Goal: Task Accomplishment & Management: Complete application form

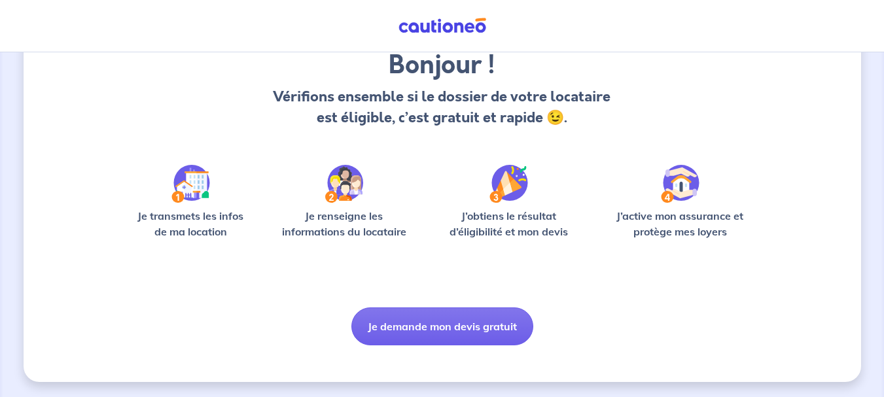
scroll to position [113, 0]
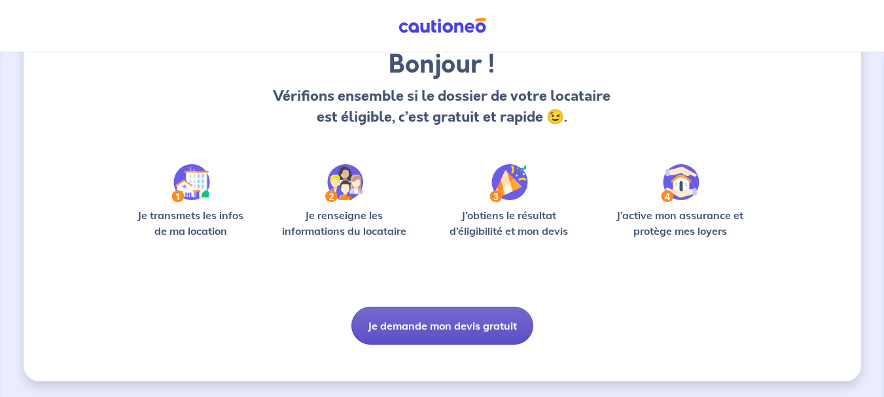
click at [394, 320] on button "Je demande mon devis gratuit" at bounding box center [442, 326] width 182 height 38
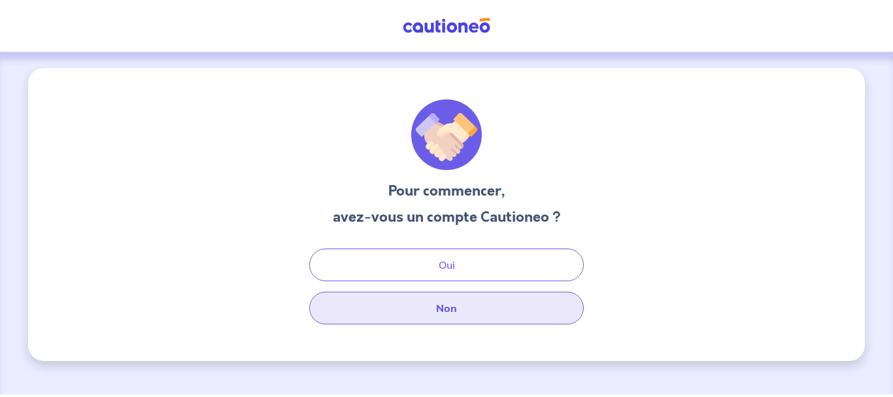
click at [424, 315] on button "Non" at bounding box center [446, 308] width 275 height 33
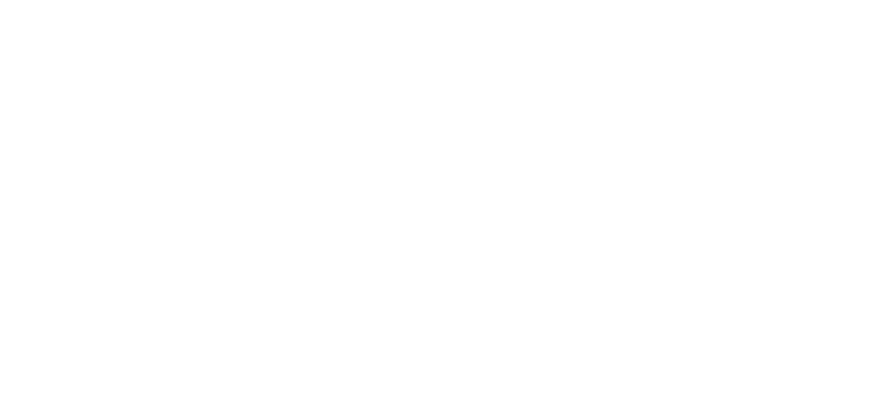
select select "FR"
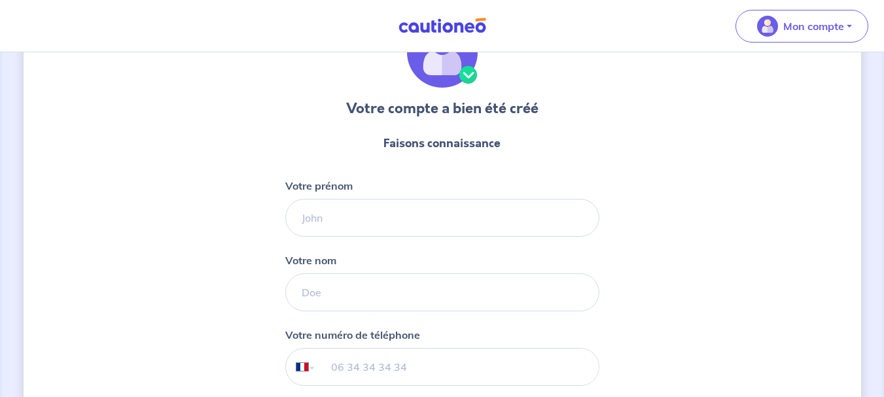
scroll to position [83, 0]
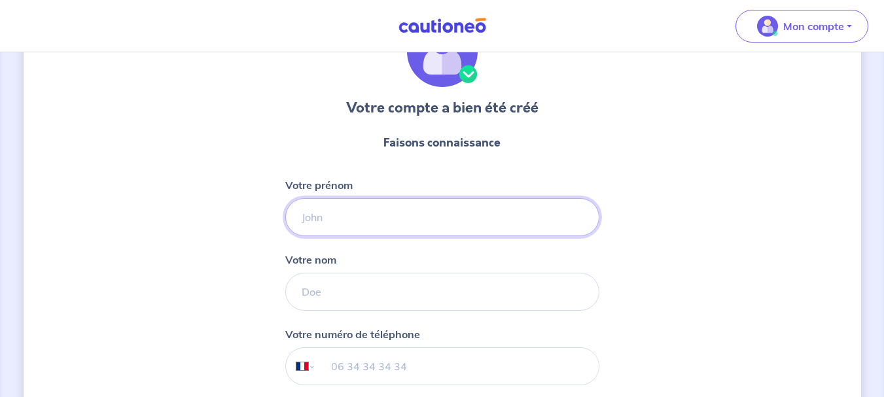
click at [335, 204] on input "Votre prénom" at bounding box center [442, 217] width 314 height 38
type input "Matthieu"
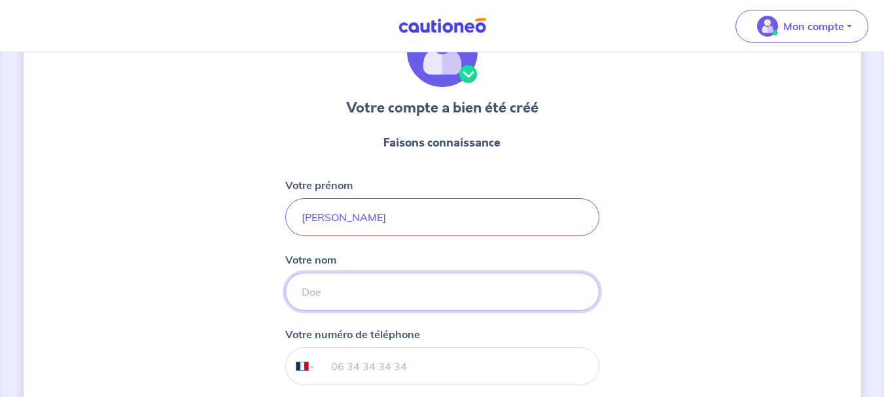
type input "Aristei"
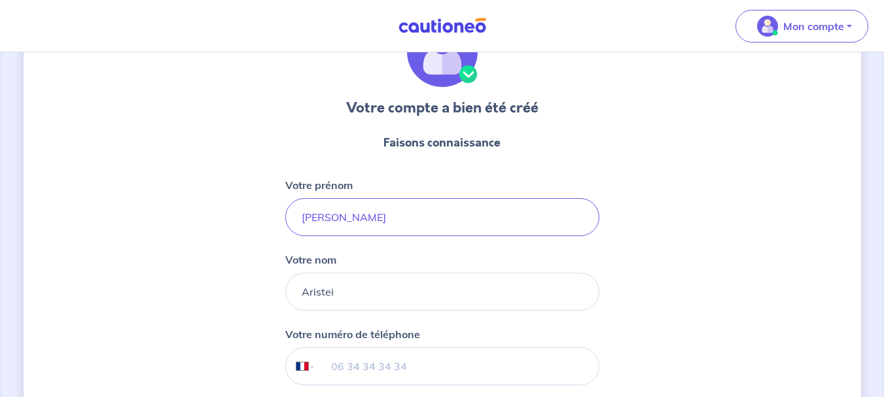
type input "06 49 52 54 14"
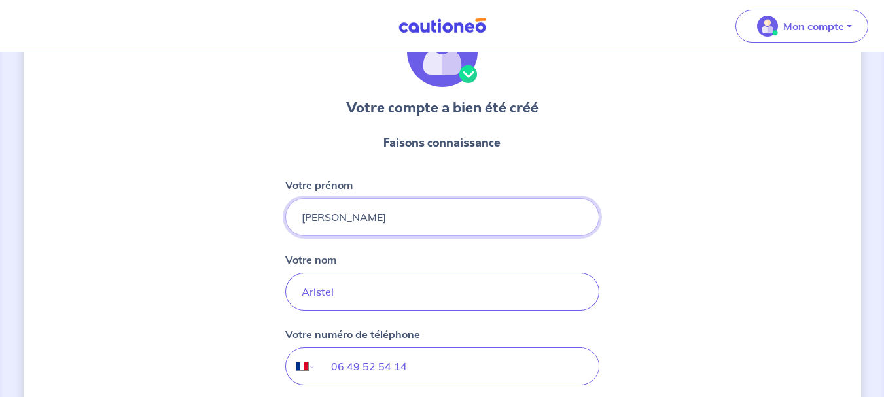
scroll to position [219, 0]
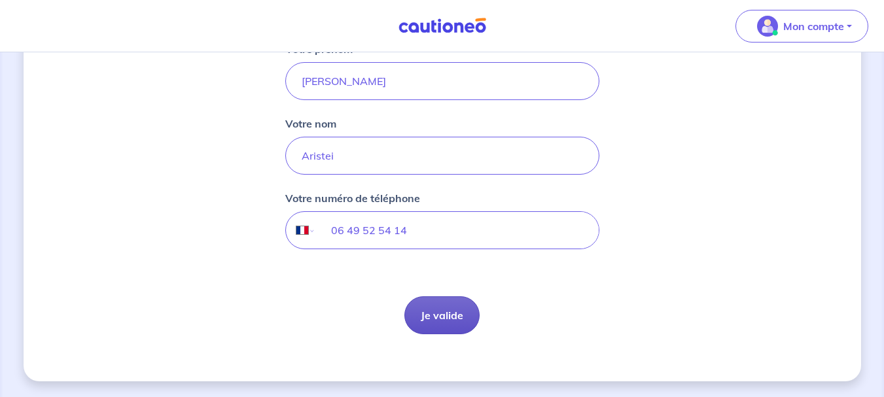
click at [456, 322] on button "Je valide" at bounding box center [441, 315] width 75 height 38
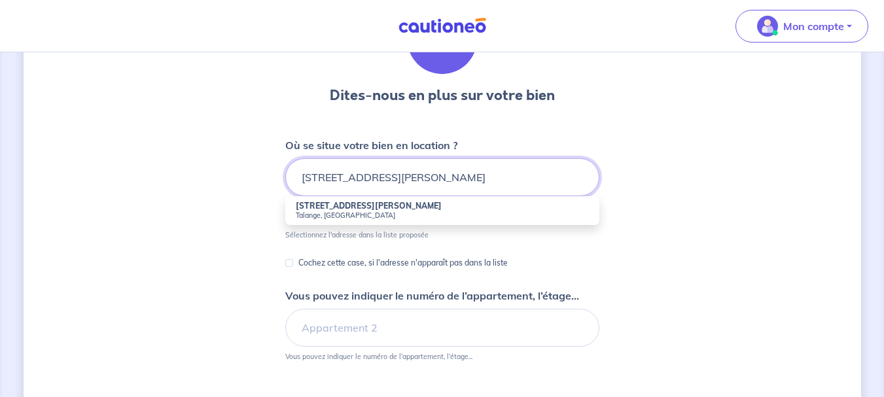
scroll to position [97, 0]
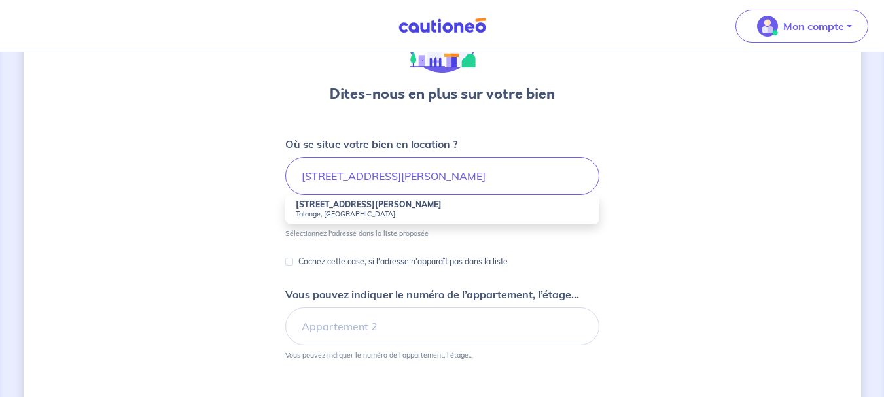
click at [324, 209] on small "Talange, France" at bounding box center [442, 213] width 293 height 9
type input "25 Rue Emile Zola, Talange, France"
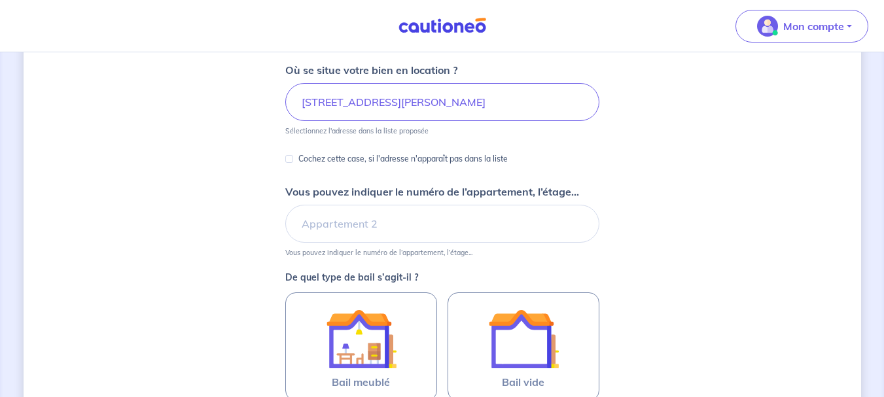
scroll to position [253, 0]
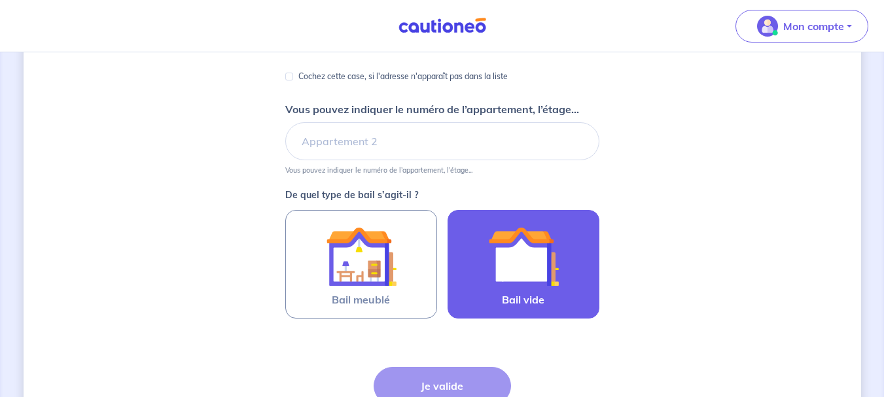
click at [545, 249] on img at bounding box center [523, 256] width 71 height 71
click at [0, 0] on input "Bail vide" at bounding box center [0, 0] width 0 height 0
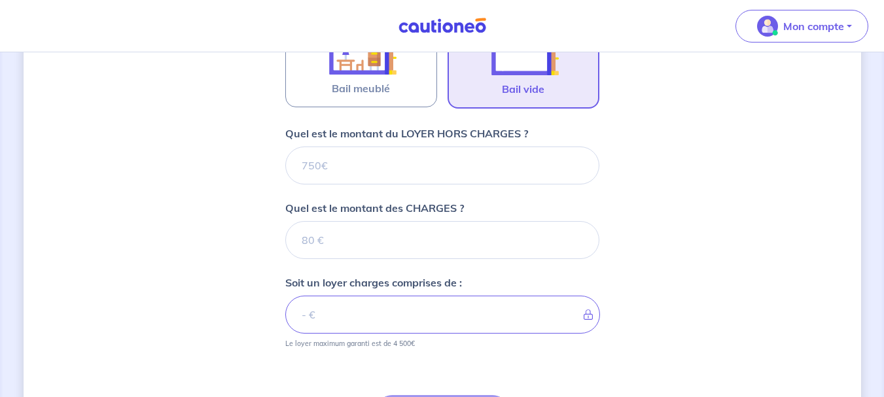
click at [373, 148] on form "Où se situe votre bien en location ? 25 Rue Emile Zola, Talange, France Sélecti…" at bounding box center [442, 129] width 314 height 723
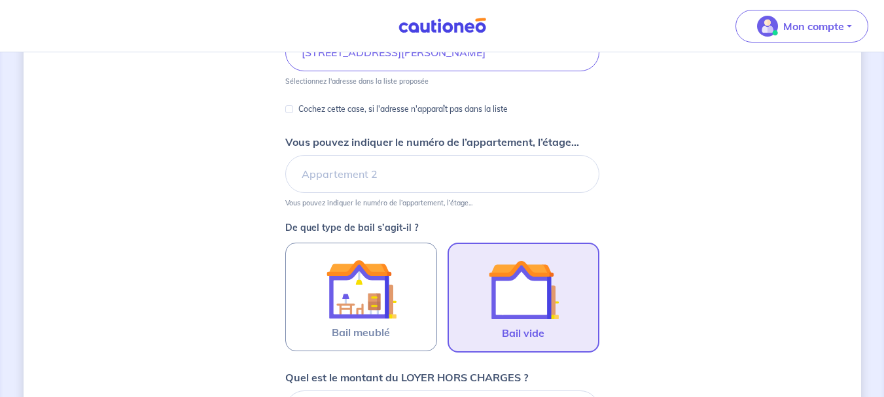
scroll to position [220, 0]
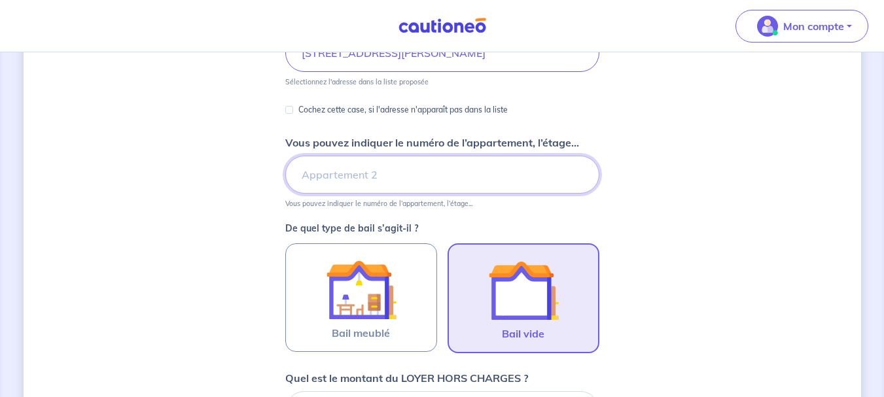
click at [358, 176] on input "Vous pouvez indiquer le numéro de l’appartement, l’étage..." at bounding box center [442, 175] width 314 height 38
type input "1er étage"
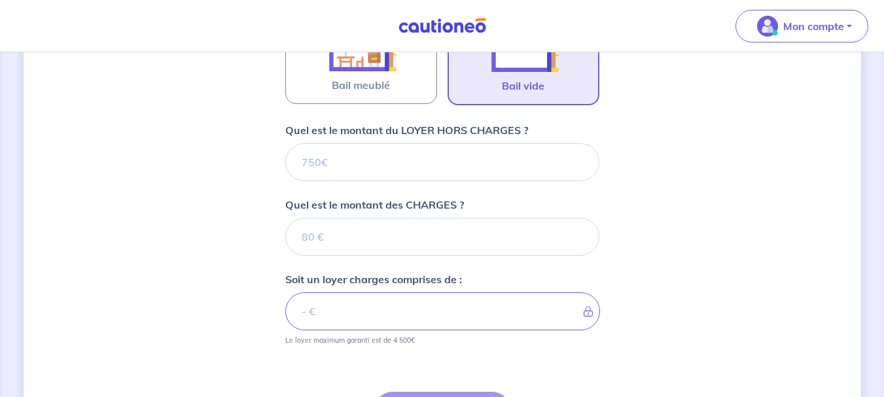
scroll to position [468, 0]
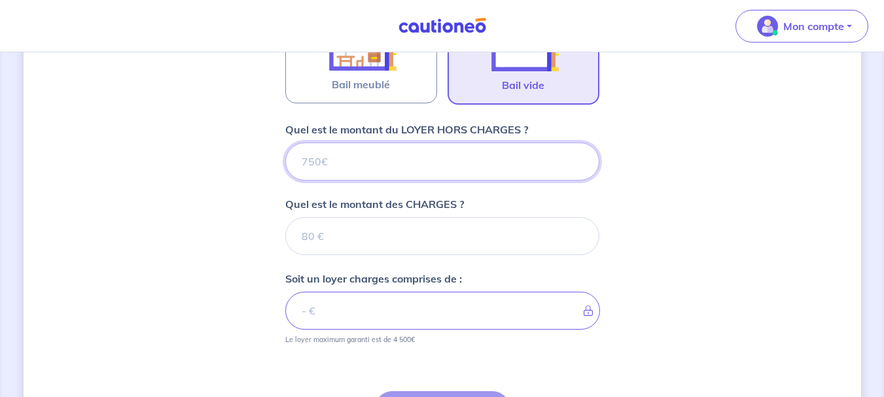
click at [326, 161] on input "Quel est le montant du LOYER HORS CHARGES ?" at bounding box center [442, 162] width 314 height 38
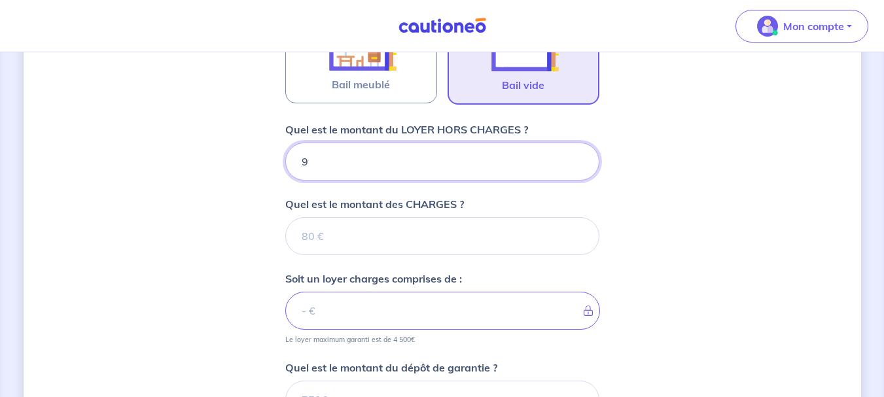
type input "97"
type input "979"
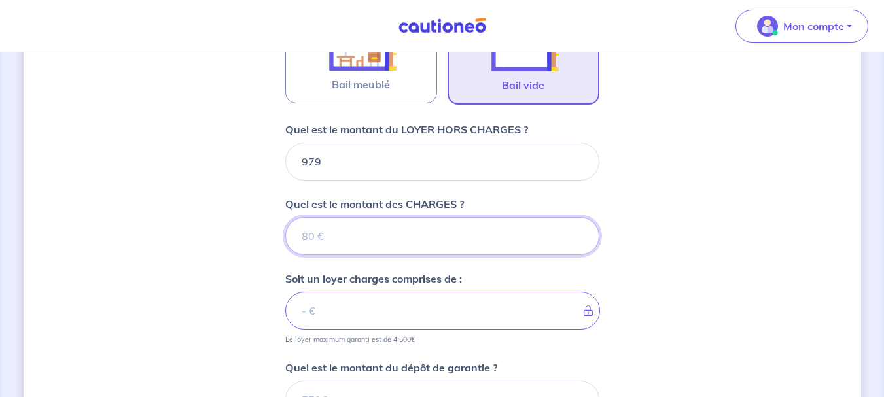
click at [320, 230] on input "Quel est le montant des CHARGES ?" at bounding box center [442, 236] width 314 height 38
type input "3"
type input "982"
type input "30"
type input "1009"
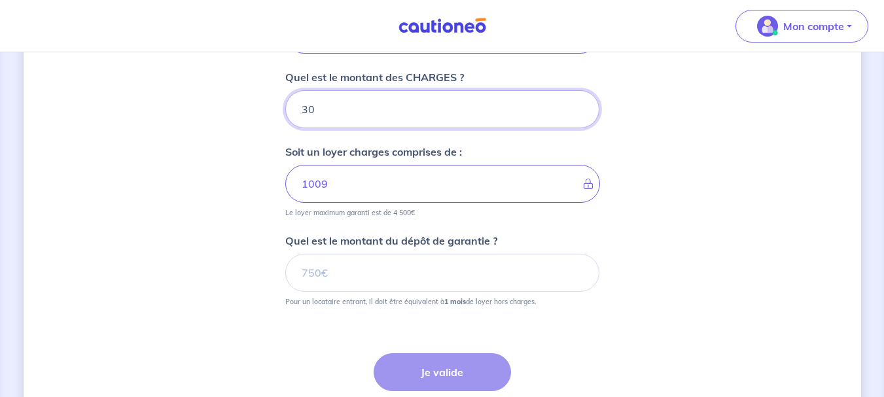
scroll to position [596, 0]
type input "30"
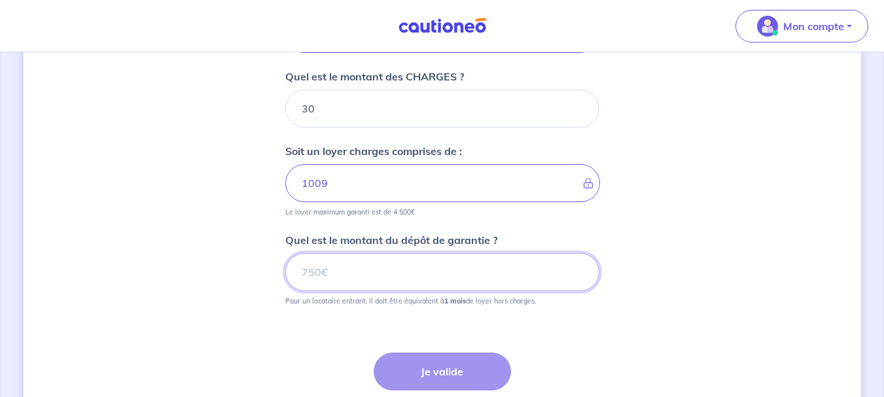
click at [335, 266] on input "Quel est le montant du dépôt de garantie ?" at bounding box center [442, 272] width 314 height 38
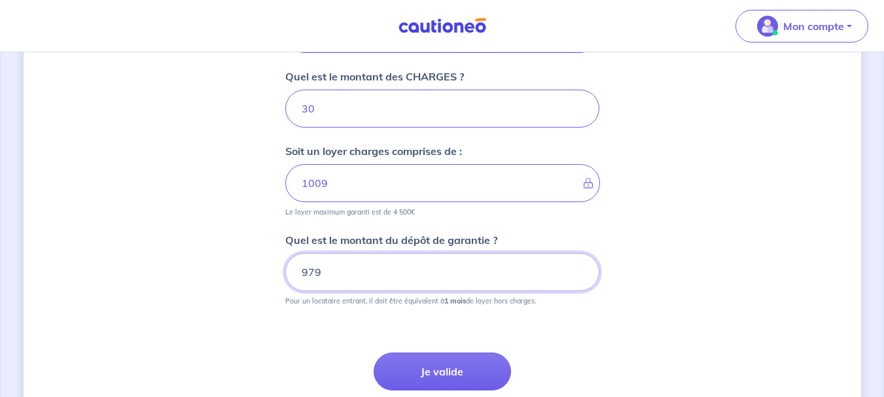
type input "979"
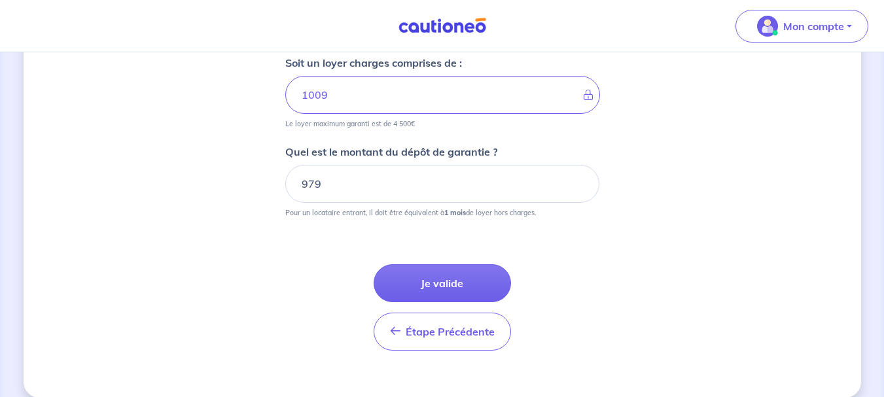
scroll to position [685, 0]
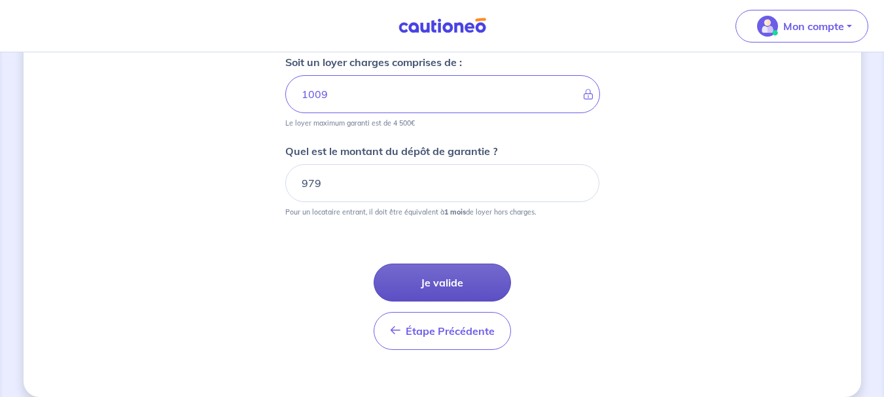
click at [411, 279] on button "Je valide" at bounding box center [441, 283] width 137 height 38
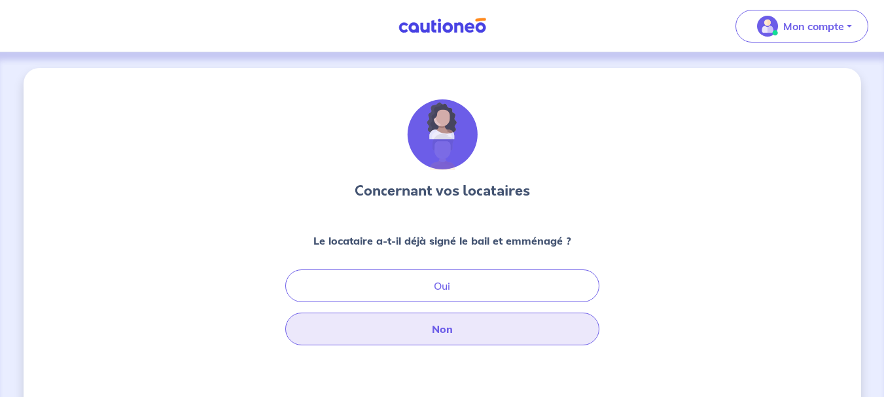
click at [428, 327] on button "Non" at bounding box center [442, 329] width 314 height 33
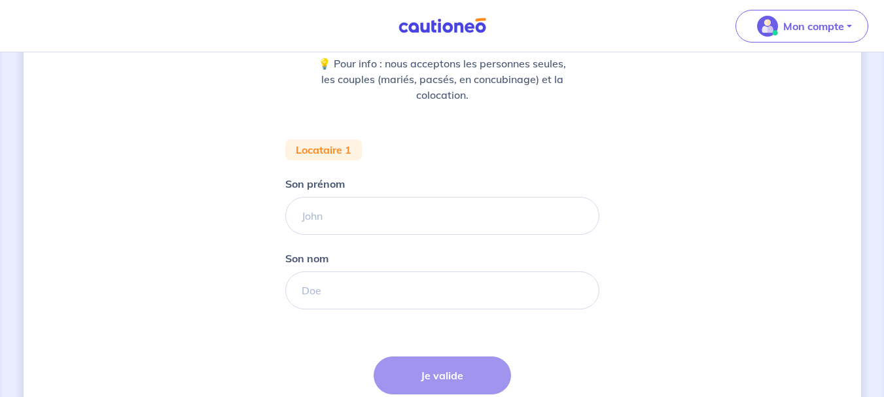
scroll to position [178, 0]
click at [324, 218] on input "Son prénom" at bounding box center [442, 215] width 314 height 38
type input "VALERIE"
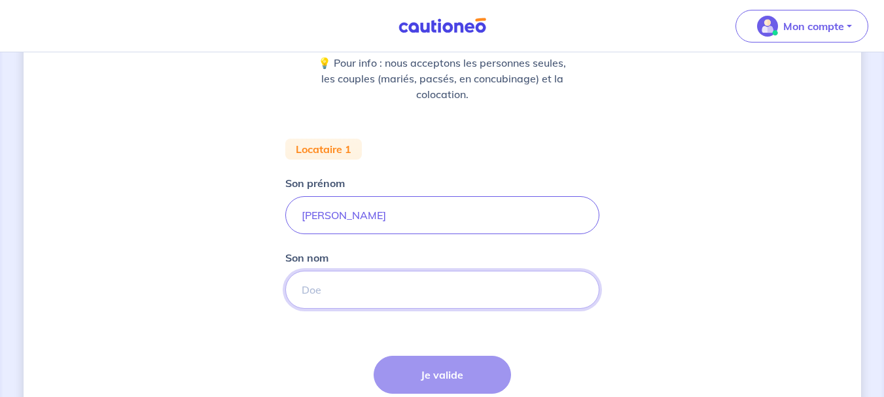
click at [350, 284] on input "Son nom" at bounding box center [442, 290] width 314 height 38
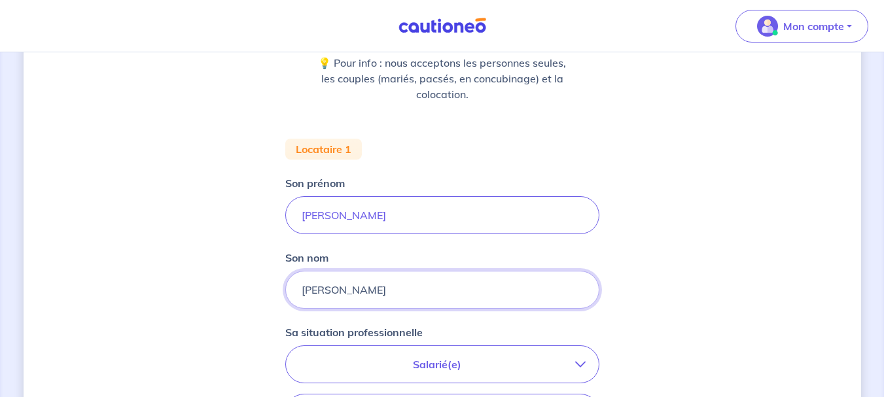
type input "SPRUNCK"
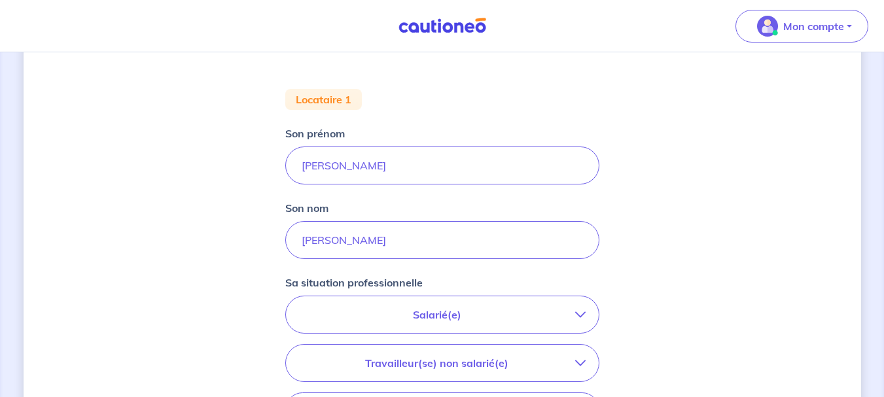
scroll to position [392, 0]
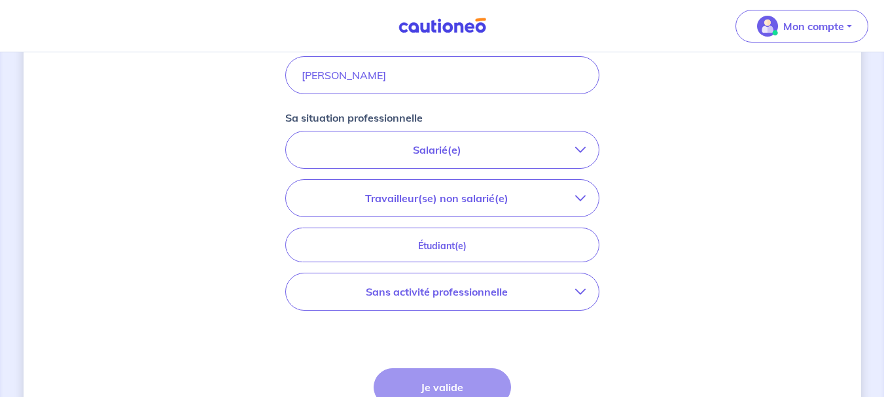
click at [579, 288] on icon "button" at bounding box center [580, 291] width 10 height 10
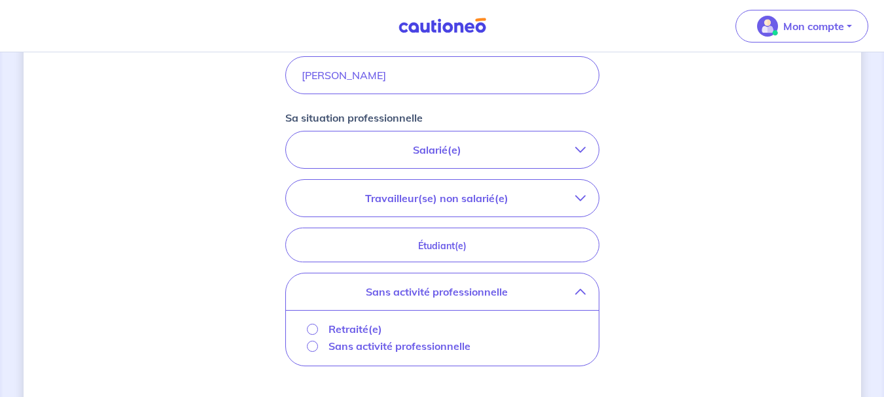
scroll to position [421, 0]
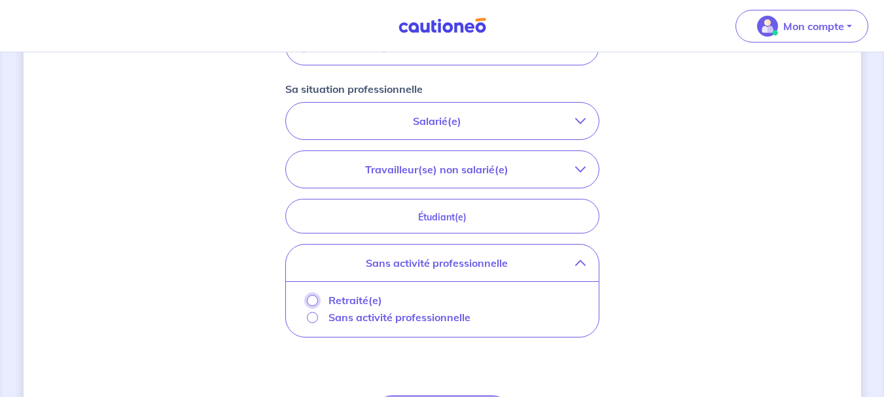
click at [311, 302] on input "Retraité(e)" at bounding box center [312, 300] width 11 height 11
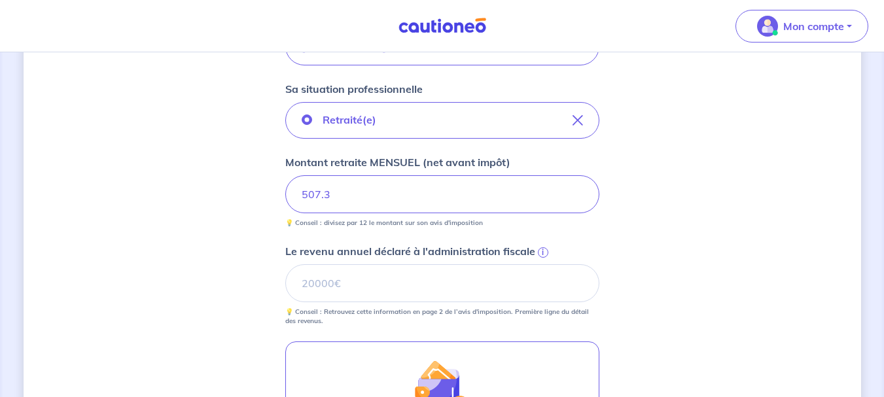
click at [235, 279] on div "Concernant vos locataires 💡 Pour info : nous acceptons les personnes seules, le…" at bounding box center [442, 150] width 837 height 1006
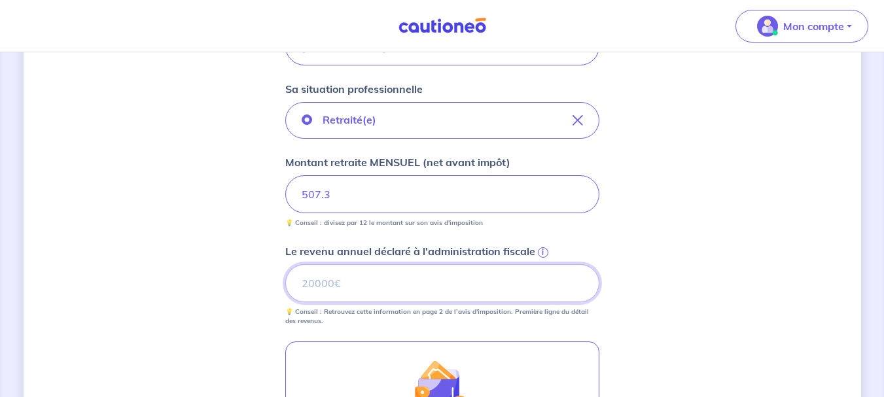
click at [317, 281] on input "Le revenu annuel déclaré à l'administration fiscale i" at bounding box center [442, 283] width 314 height 38
type input "19976"
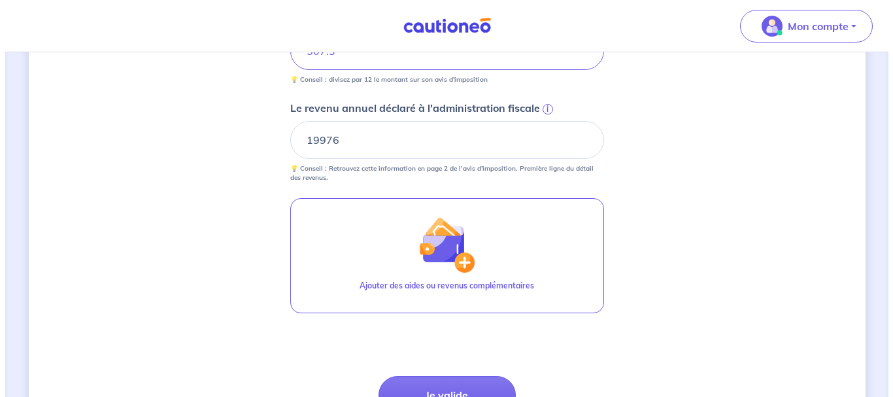
scroll to position [565, 0]
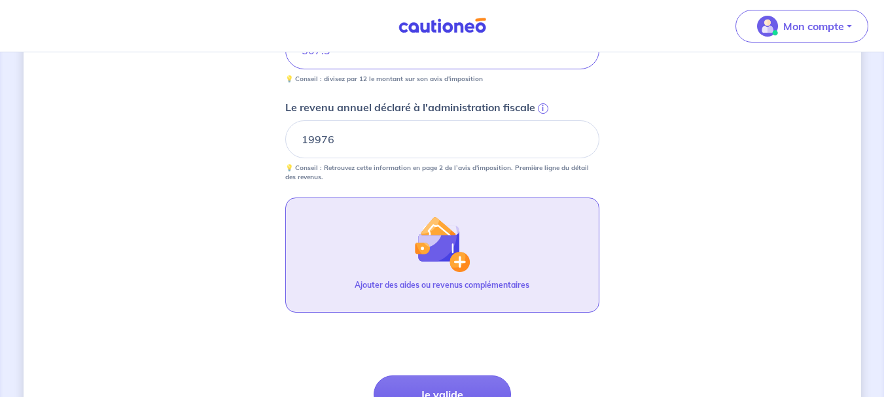
click at [407, 256] on button "Ajouter des aides ou revenus complémentaires" at bounding box center [442, 255] width 314 height 115
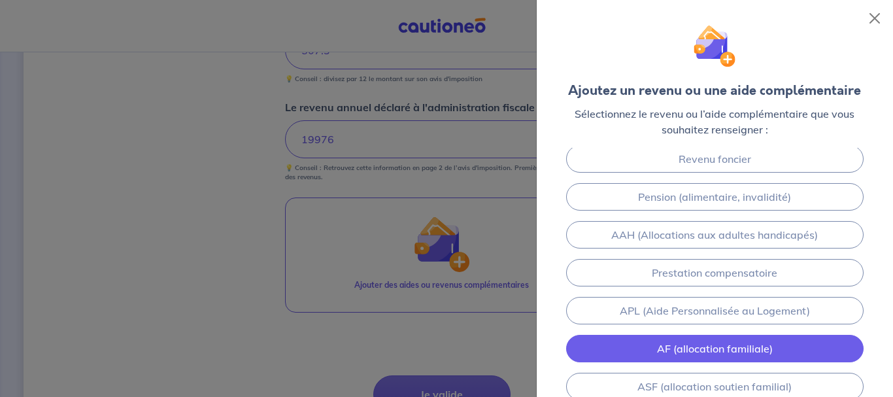
scroll to position [0, 0]
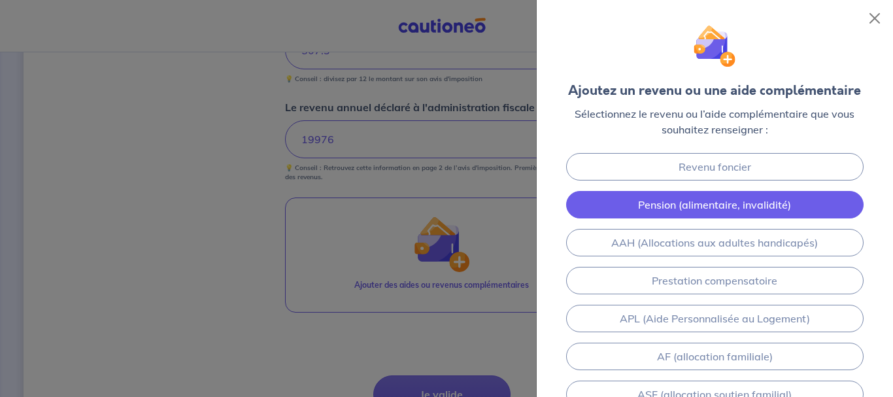
click at [659, 199] on link "Pension (alimentaire, invalidité)" at bounding box center [714, 204] width 297 height 27
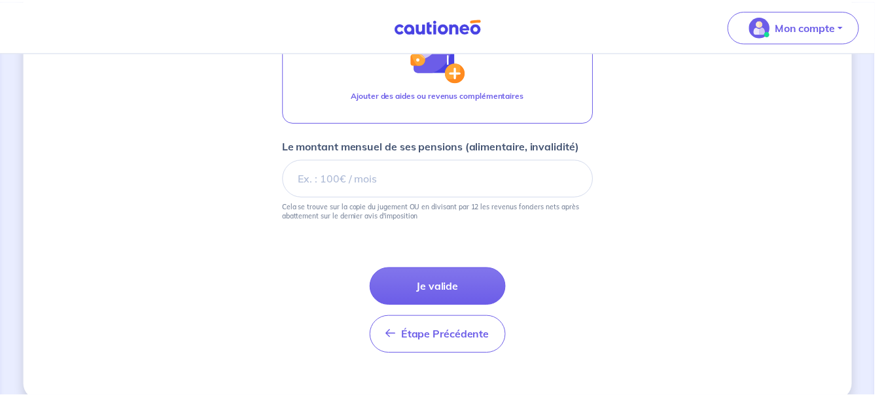
scroll to position [775, 0]
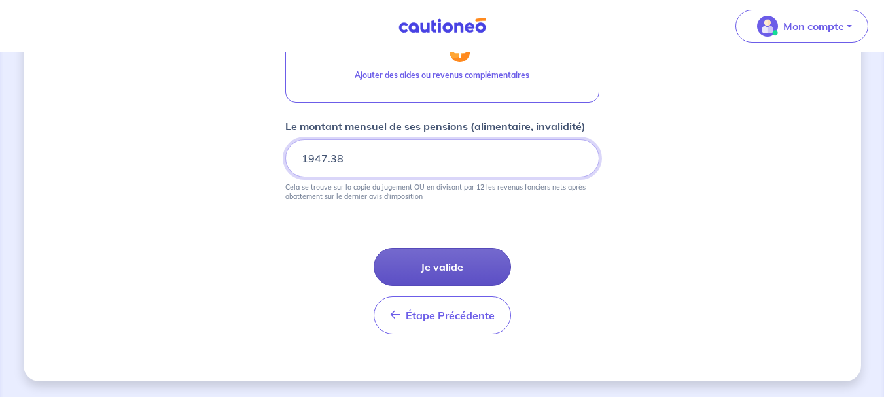
type input "1947.38"
click at [428, 271] on button "Je valide" at bounding box center [441, 267] width 137 height 38
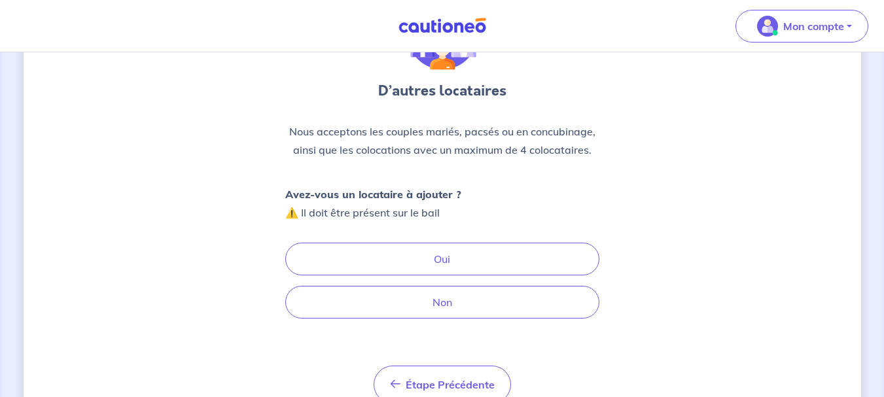
scroll to position [101, 0]
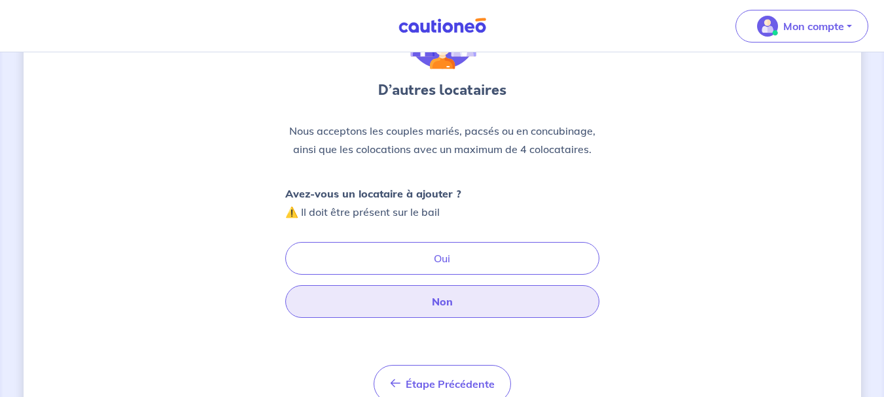
click at [397, 307] on button "Non" at bounding box center [442, 301] width 314 height 33
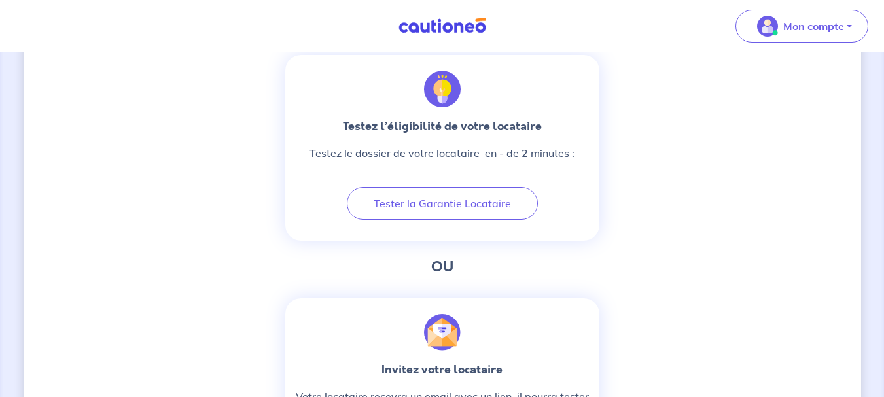
scroll to position [468, 0]
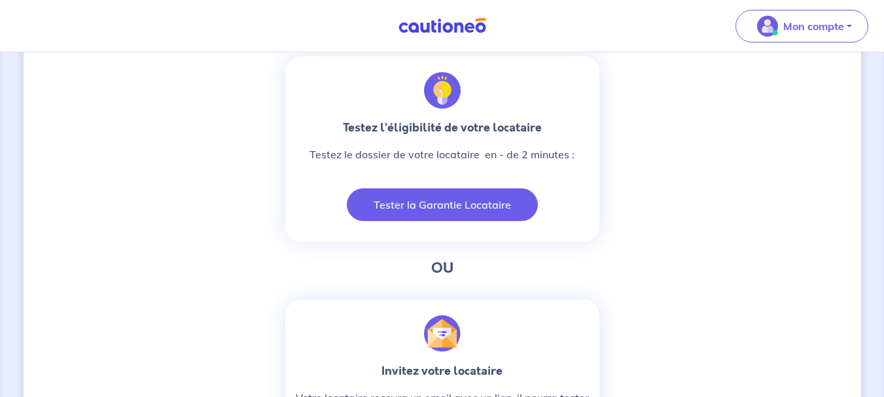
click at [419, 216] on button "Tester la Garantie Locataire" at bounding box center [442, 204] width 191 height 33
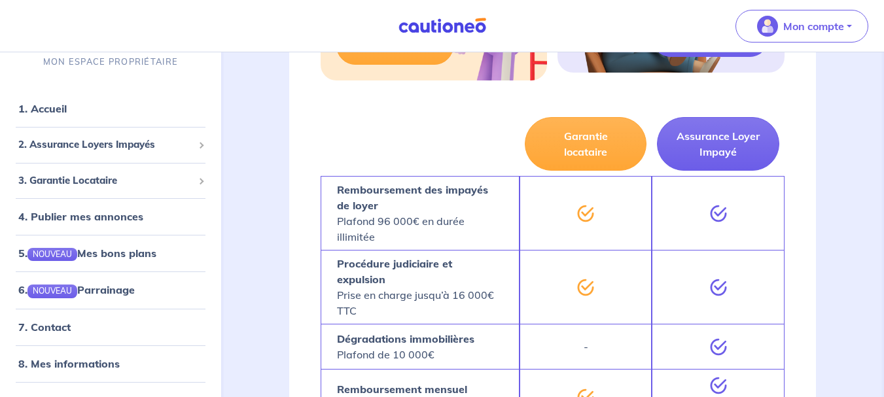
scroll to position [424, 0]
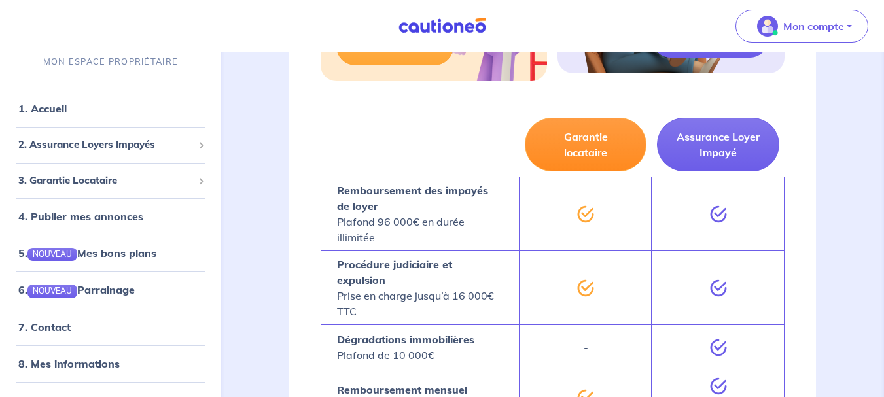
click at [569, 152] on button "Garantie locataire" at bounding box center [585, 145] width 122 height 54
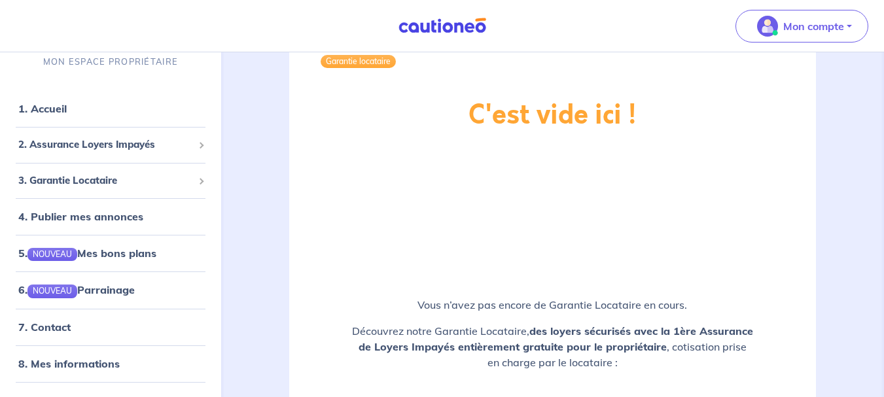
scroll to position [1244, 0]
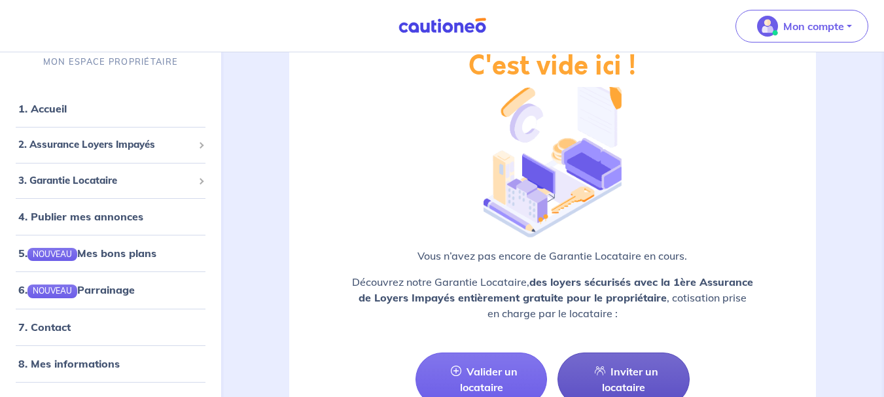
click at [590, 352] on link "Inviter un locataire" at bounding box center [623, 379] width 132 height 54
select select "FR"
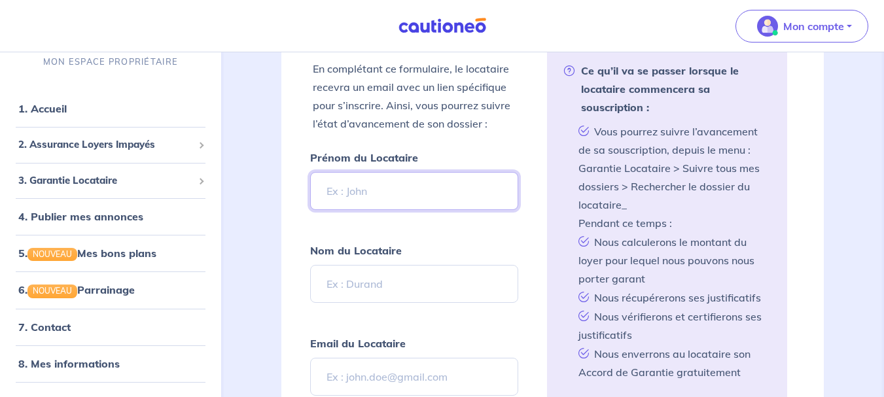
scroll to position [330, 0]
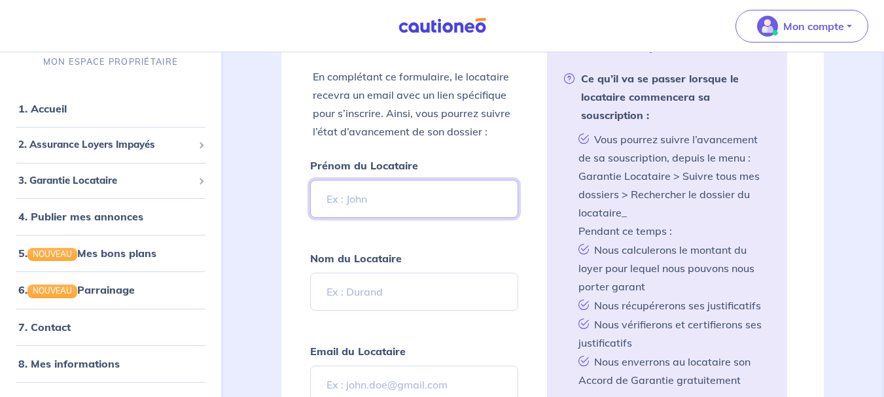
click at [384, 203] on input "Prénom du Locataire" at bounding box center [414, 199] width 209 height 38
type input "Valérie"
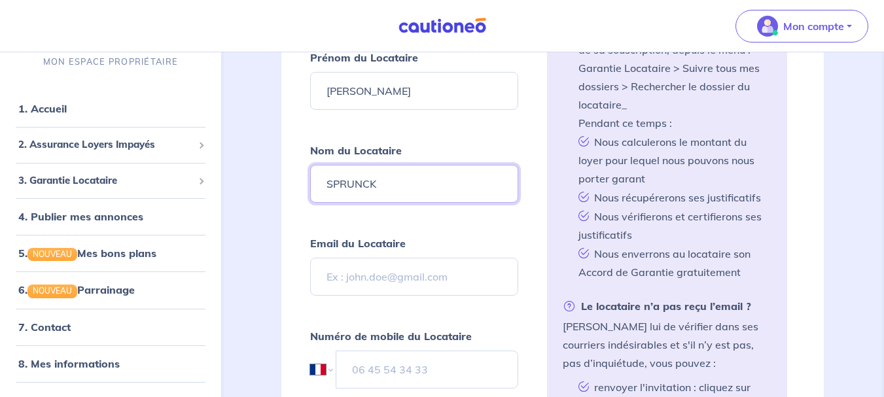
scroll to position [439, 0]
type input "SPRUNCK"
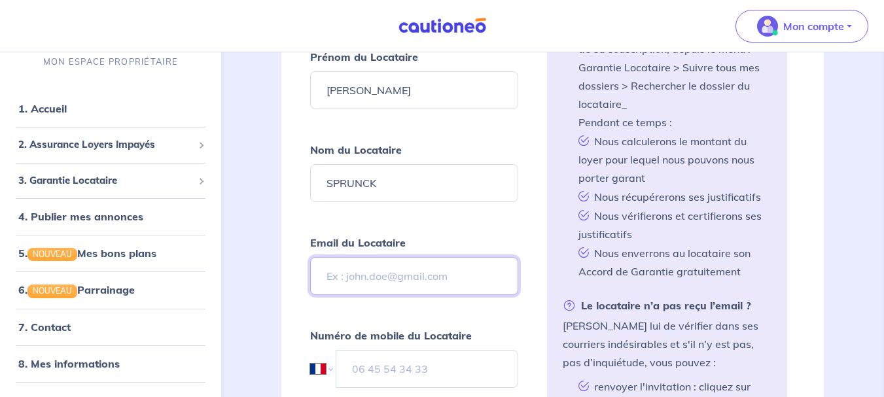
click at [372, 267] on input "Email du Locataire" at bounding box center [414, 276] width 209 height 38
paste input "guy.sprunck@orange.f"
type input "guy.sprunck@orange.f"
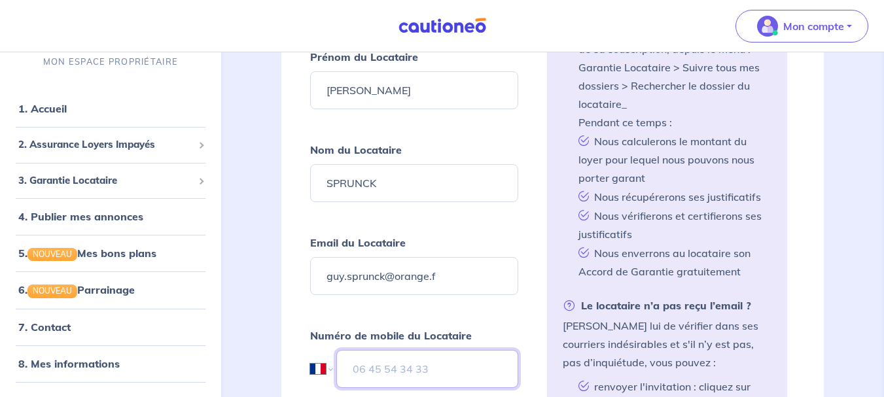
click at [402, 370] on input "tel" at bounding box center [427, 369] width 182 height 38
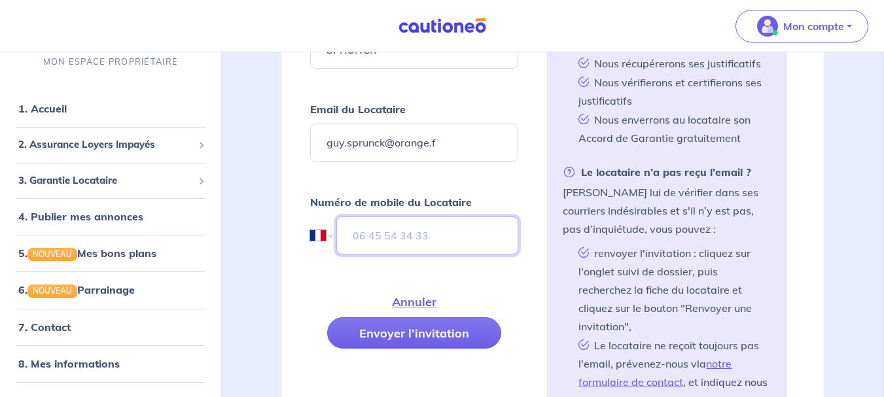
scroll to position [573, 0]
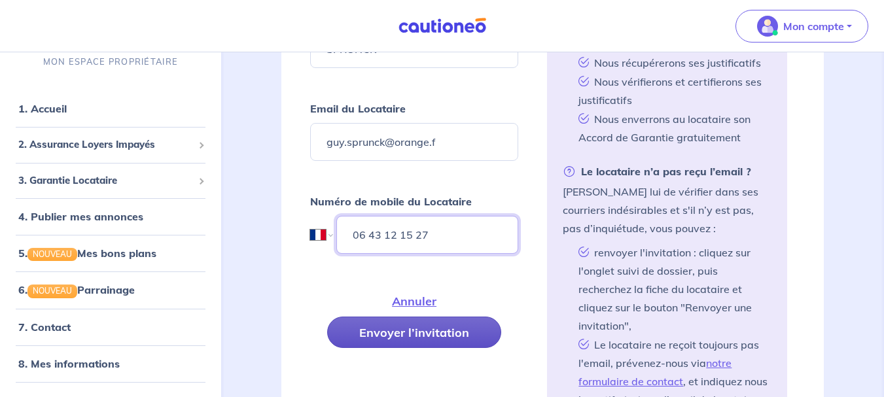
type input "06 43 12 15 27"
click at [405, 337] on button "Envoyer l’invitation" at bounding box center [414, 332] width 174 height 31
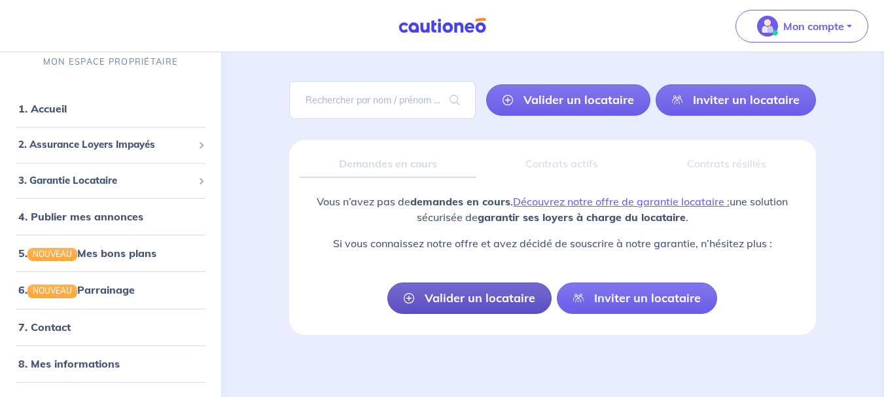
scroll to position [73, 0]
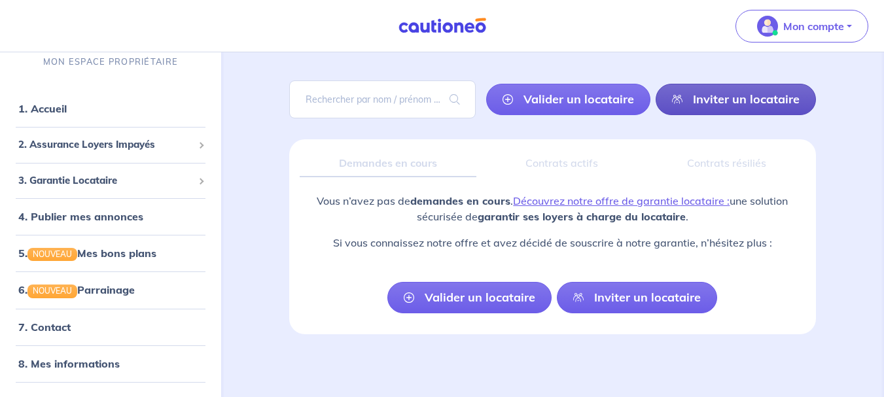
click at [735, 95] on link "Inviter un locataire" at bounding box center [735, 99] width 160 height 31
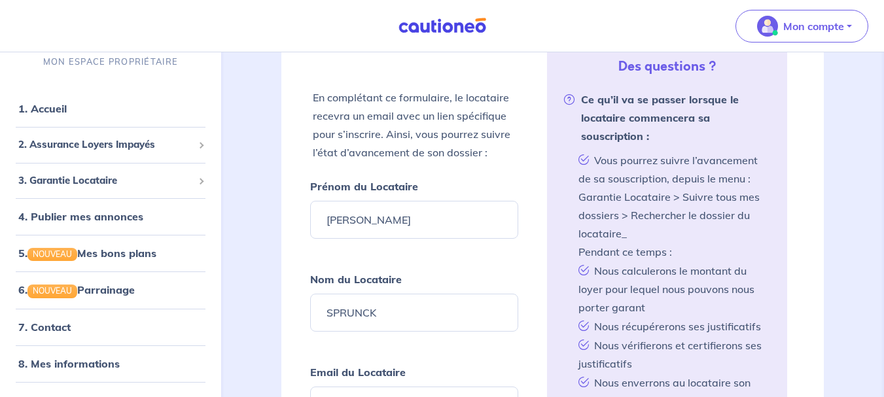
scroll to position [311, 0]
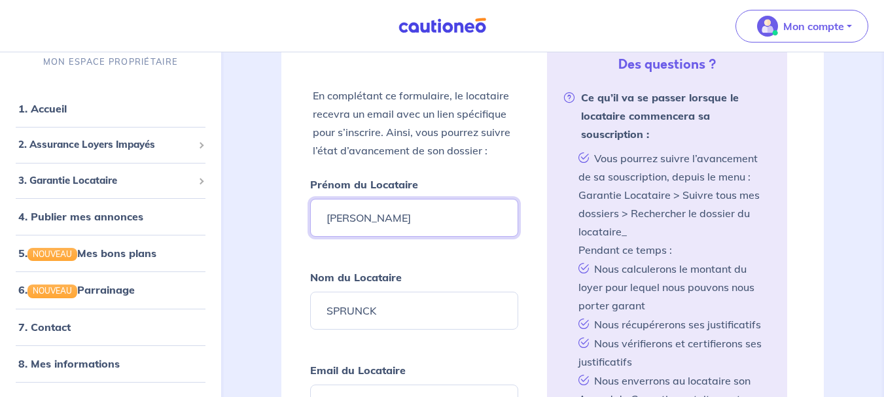
click at [388, 215] on input "Valérie" at bounding box center [414, 218] width 209 height 38
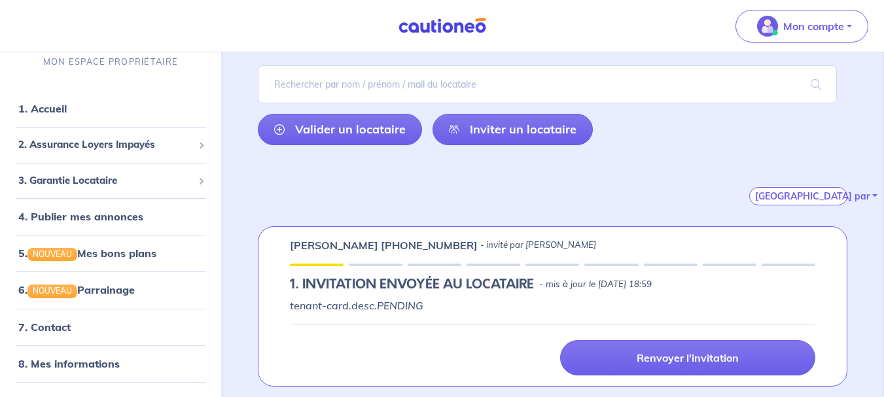
scroll to position [32, 0]
